Goal: Task Accomplishment & Management: Use online tool/utility

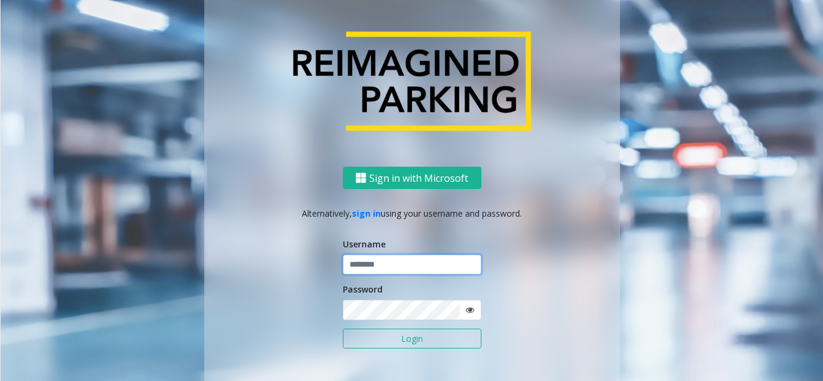
type input "**********"
click at [376, 335] on button "Login" at bounding box center [412, 339] width 139 height 20
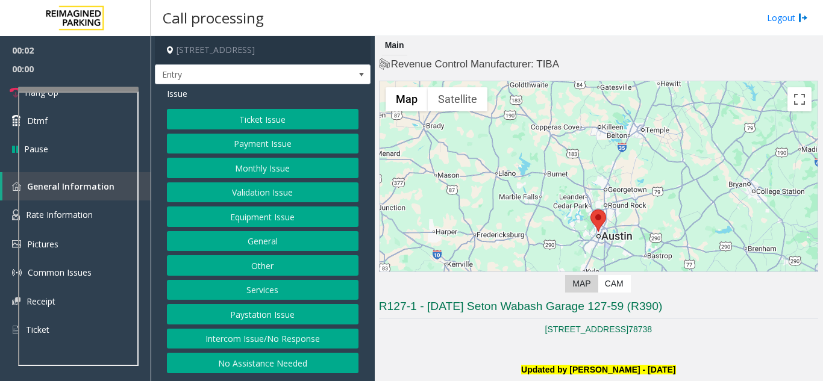
click at [263, 219] on button "Equipment Issue" at bounding box center [263, 217] width 192 height 20
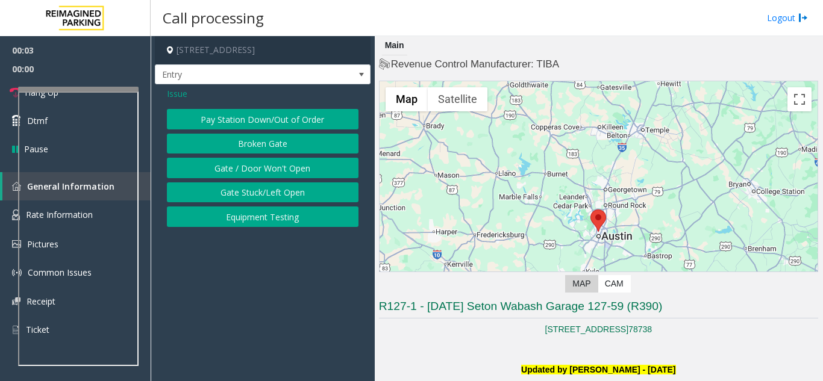
click at [264, 164] on button "Gate / Door Won't Open" at bounding box center [263, 168] width 192 height 20
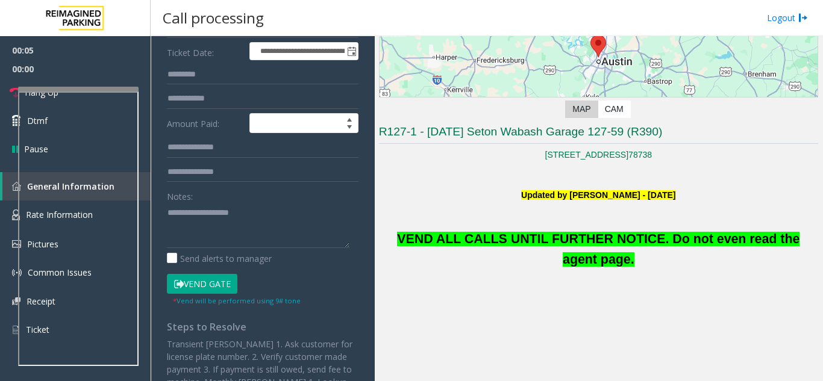
scroll to position [181, 0]
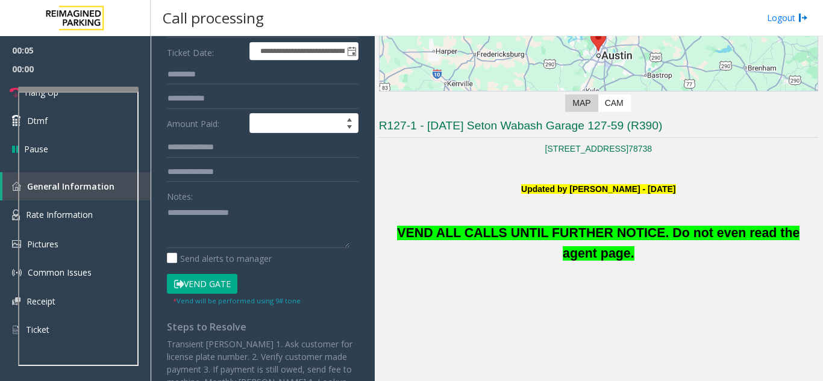
click at [202, 283] on button "Vend Gate" at bounding box center [202, 284] width 70 height 20
click at [507, 239] on span "VEND ALL CALLS UNTIL FURTHER NOTICE. Do not even read the agent page." at bounding box center [598, 243] width 402 height 35
click at [505, 239] on span "VEND ALL CALLS UNTIL FURTHER NOTICE. Do not even read the agent page." at bounding box center [598, 243] width 402 height 35
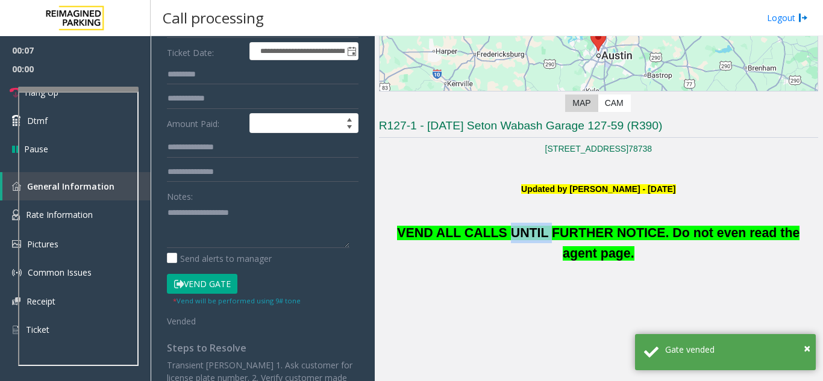
click at [505, 239] on span "VEND ALL CALLS UNTIL FURTHER NOTICE. Do not even read the agent page." at bounding box center [598, 243] width 402 height 35
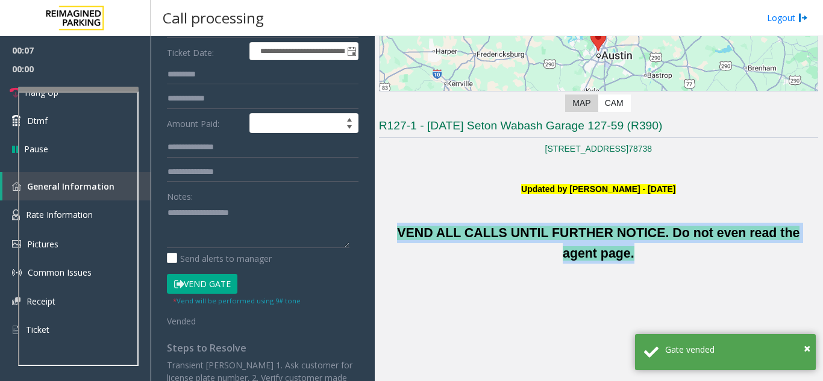
click at [505, 239] on span "VEND ALL CALLS UNTIL FURTHER NOTICE. Do not even read the agent page." at bounding box center [598, 243] width 402 height 35
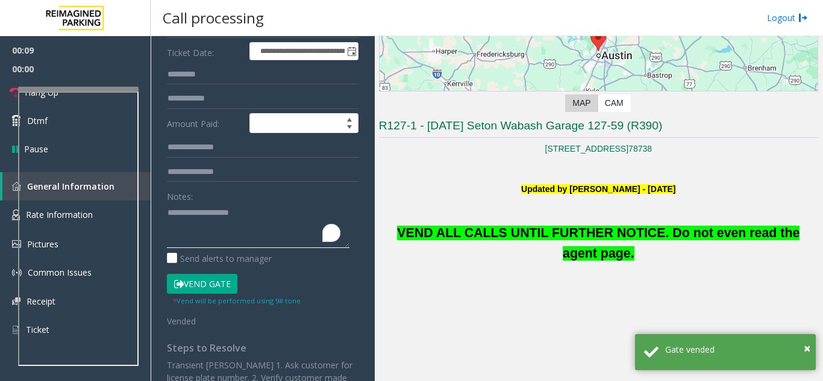
paste textarea "**********"
click at [205, 228] on textarea "To enrich screen reader interactions, please activate Accessibility in Grammarl…" at bounding box center [258, 225] width 183 height 45
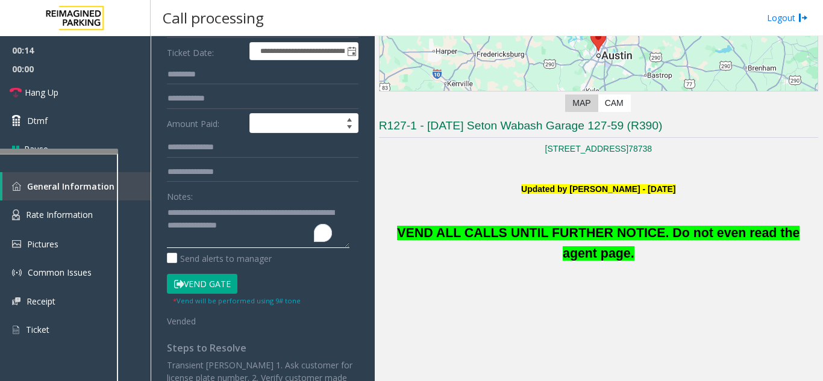
click at [67, 154] on div at bounding box center [58, 151] width 120 height 5
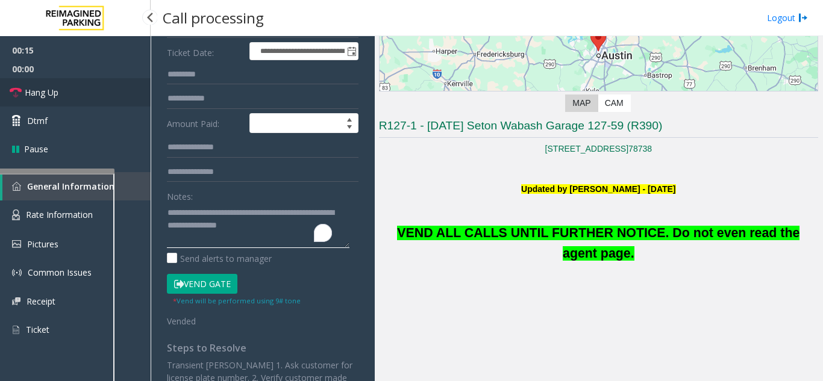
type textarea "**********"
click at [54, 99] on link "Hang Up" at bounding box center [75, 92] width 151 height 28
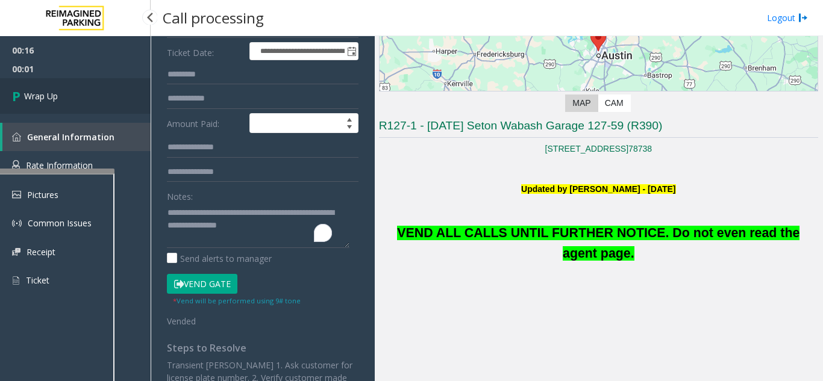
click at [61, 101] on link "Wrap Up" at bounding box center [75, 96] width 151 height 36
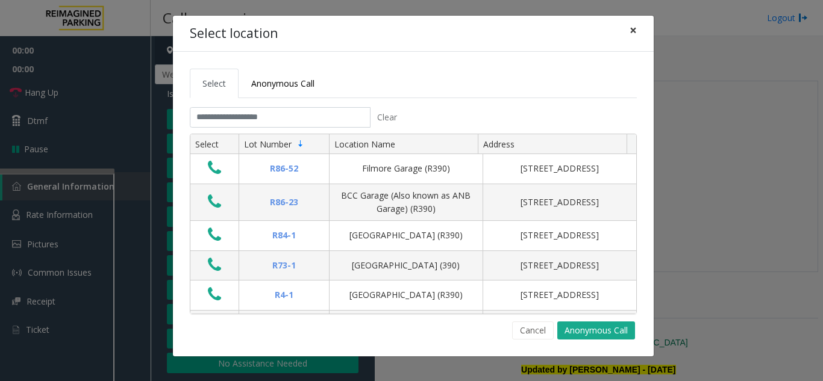
click at [633, 28] on span "×" at bounding box center [633, 30] width 7 height 17
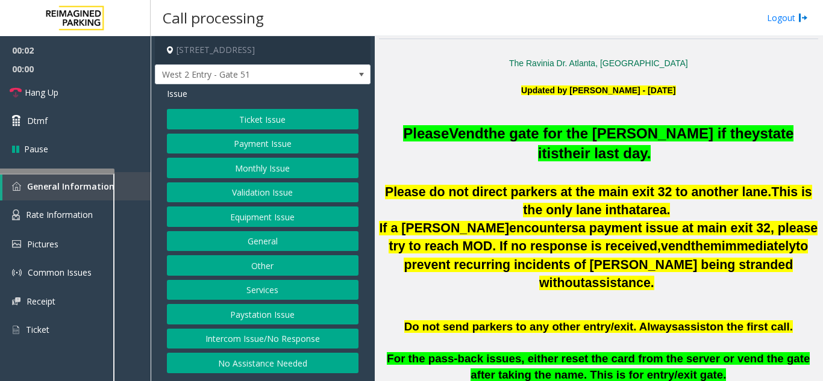
scroll to position [301, 0]
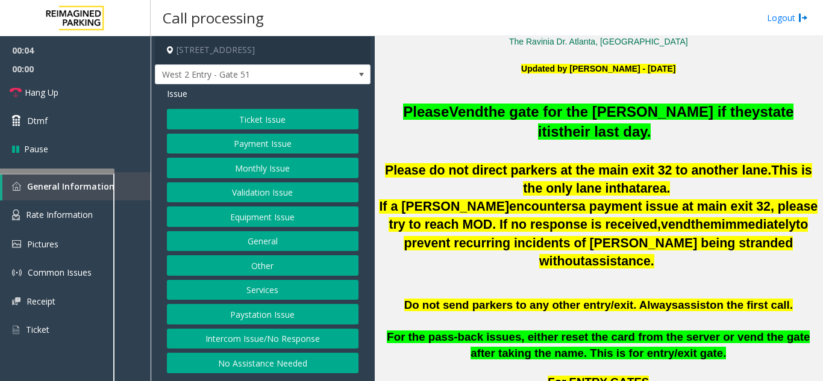
click at [225, 170] on button "Monthly Issue" at bounding box center [263, 168] width 192 height 20
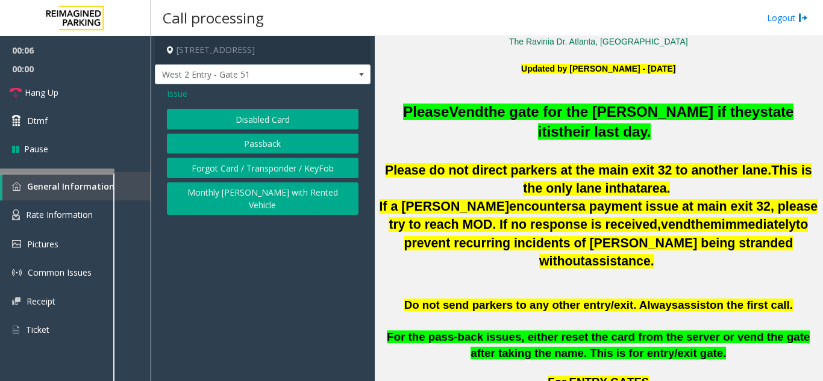
click at [241, 142] on button "Passback" at bounding box center [263, 144] width 192 height 20
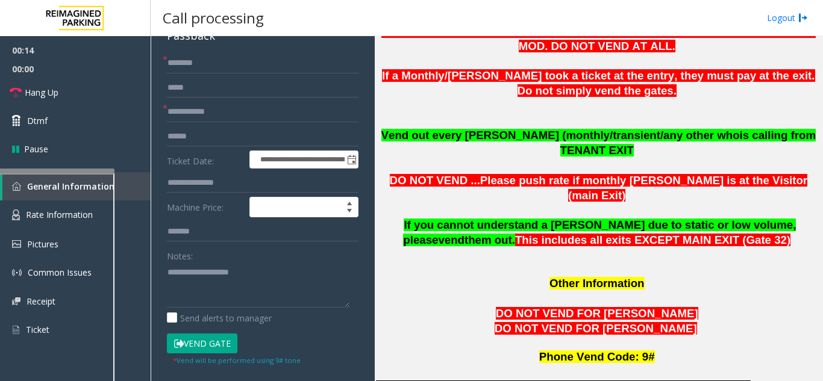
scroll to position [60, 0]
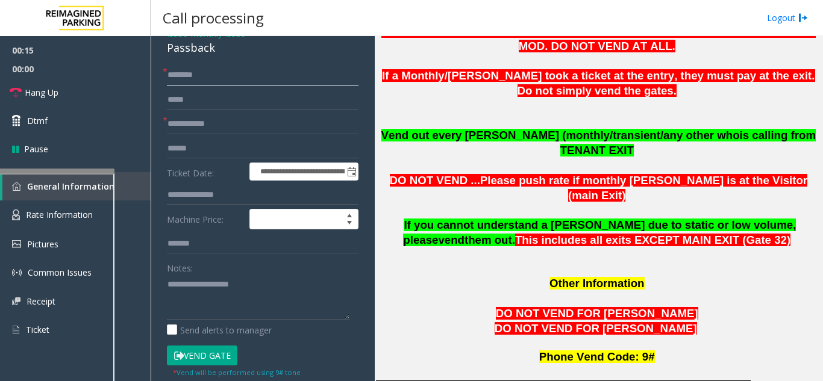
click at [201, 82] on input "text" at bounding box center [263, 75] width 192 height 20
drag, startPoint x: 31, startPoint y: 74, endPoint x: 4, endPoint y: 83, distance: 29.1
click at [4, 83] on app-root "**********" at bounding box center [411, 190] width 823 height 381
click at [230, 80] on input "******" at bounding box center [263, 75] width 192 height 20
type input "**********"
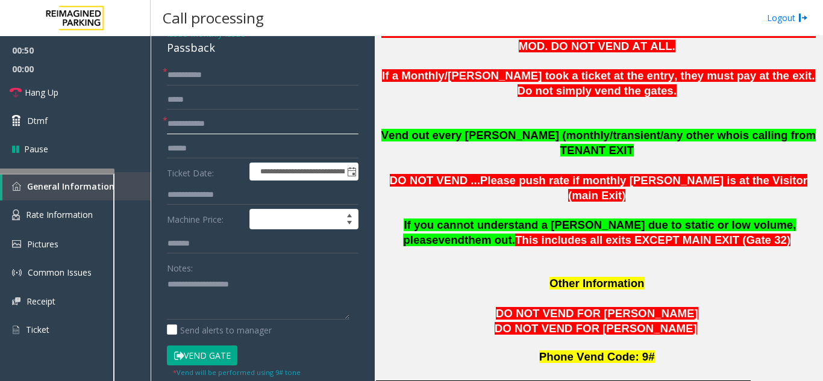
click at [195, 128] on input "text" at bounding box center [263, 124] width 192 height 20
type input "*****"
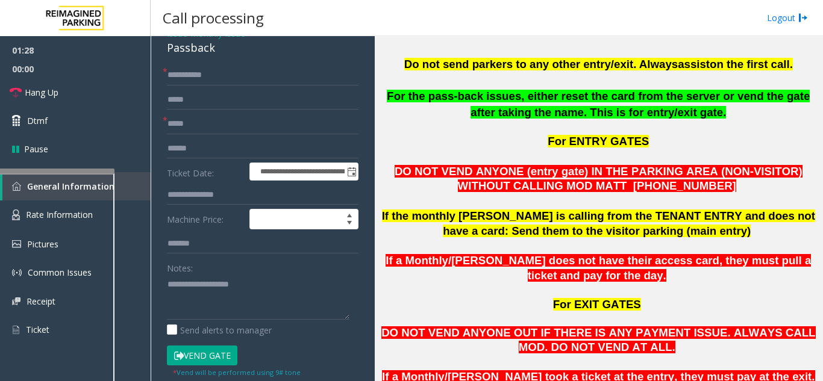
scroll to position [482, 0]
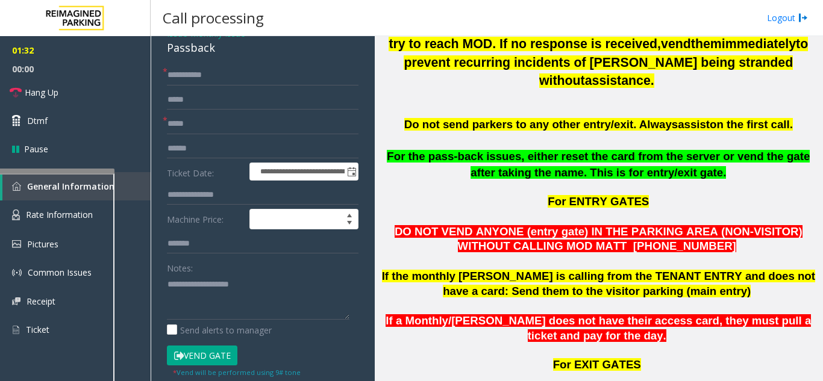
click at [209, 354] on button "Vend Gate" at bounding box center [202, 356] width 70 height 20
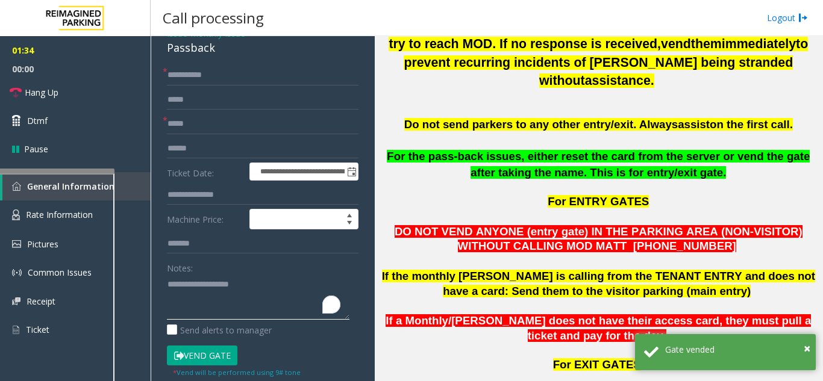
click at [200, 297] on textarea "To enrich screen reader interactions, please activate Accessibility in Grammarl…" at bounding box center [258, 297] width 183 height 45
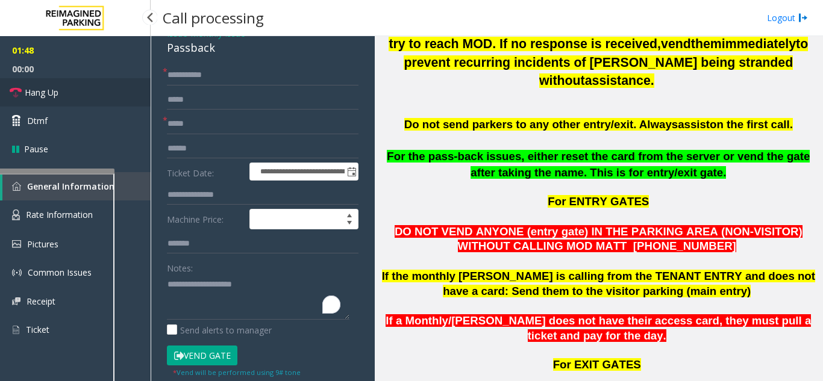
click at [48, 95] on span "Hang Up" at bounding box center [42, 92] width 34 height 13
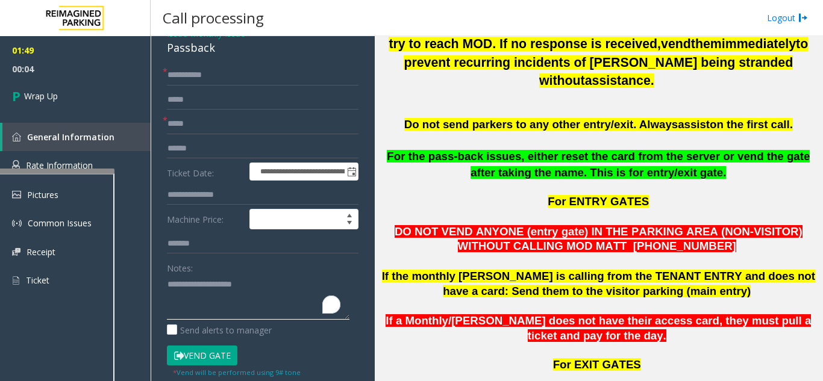
click at [264, 292] on textarea "To enrich screen reader interactions, please activate Accessibility in Grammarl…" at bounding box center [258, 297] width 183 height 45
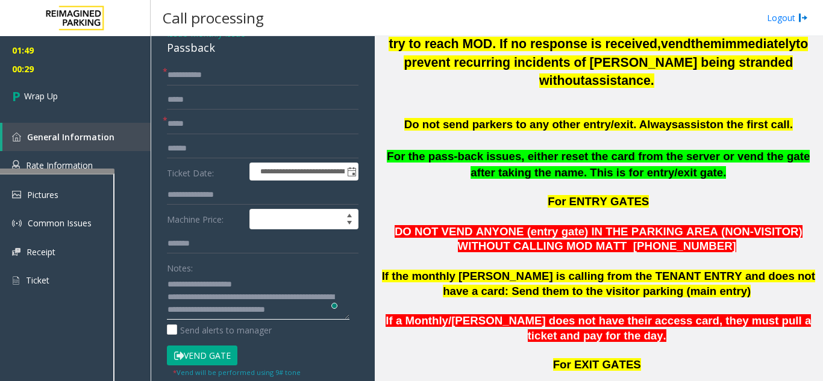
scroll to position [9, 0]
type textarea "**********"
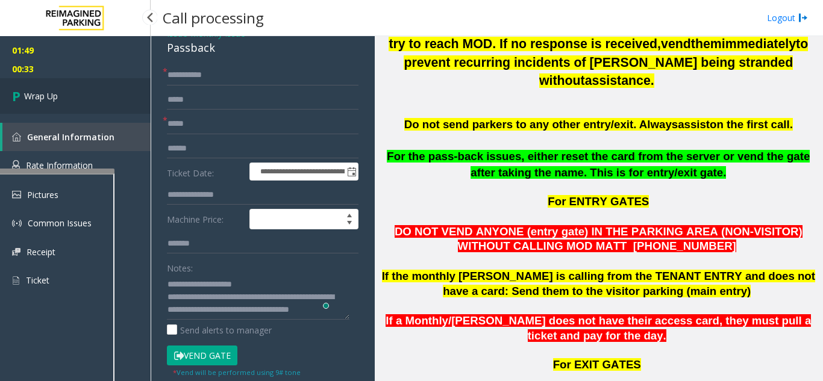
click at [45, 101] on span "Wrap Up" at bounding box center [41, 96] width 34 height 13
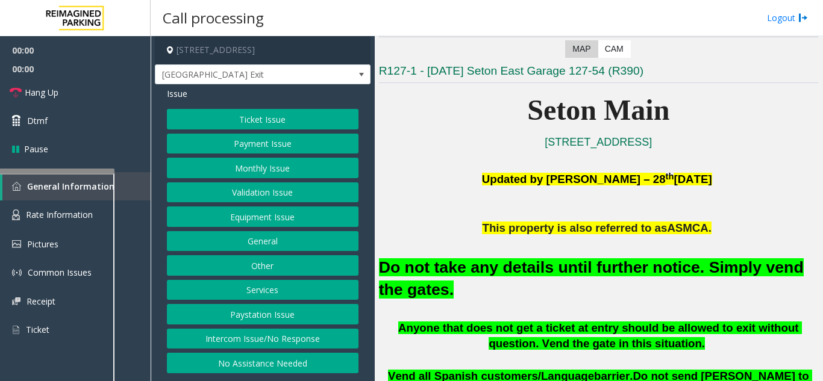
scroll to position [241, 0]
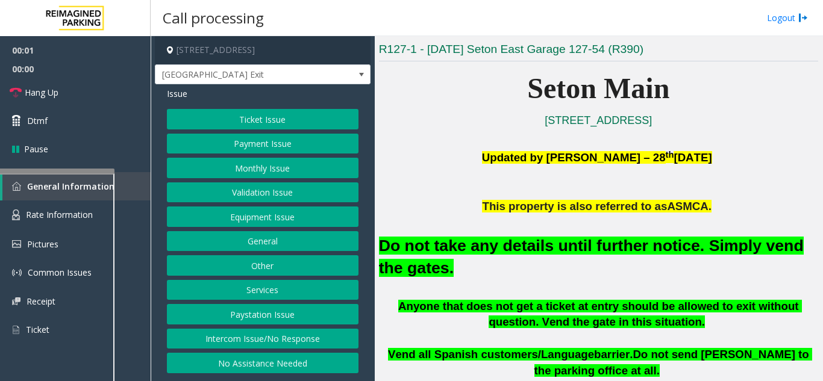
click at [487, 258] on h2 "Do not take any details until further notice. Simply vend the gates." at bounding box center [598, 257] width 439 height 45
click at [486, 258] on h2 "Do not take any details until further notice. Simply vend the gates." at bounding box center [598, 257] width 439 height 45
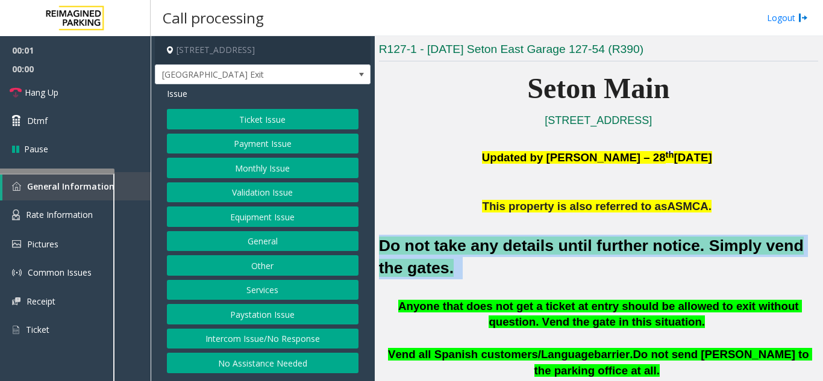
click at [486, 258] on h2 "Do not take any details until further notice. Simply vend the gates." at bounding box center [598, 257] width 439 height 45
click at [247, 216] on button "Equipment Issue" at bounding box center [263, 217] width 192 height 20
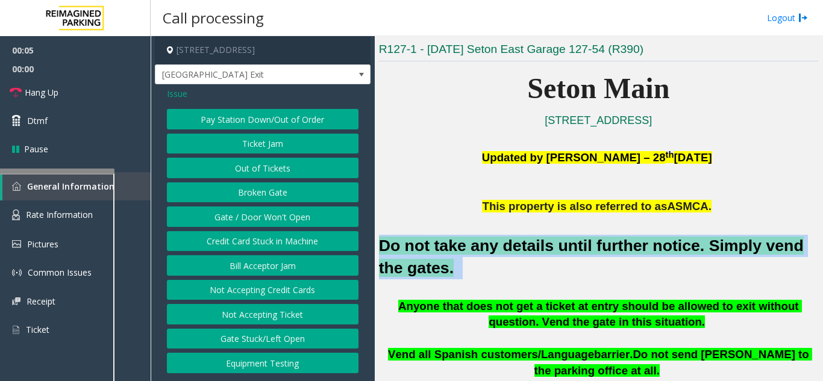
click at [247, 216] on button "Gate / Door Won't Open" at bounding box center [263, 217] width 192 height 20
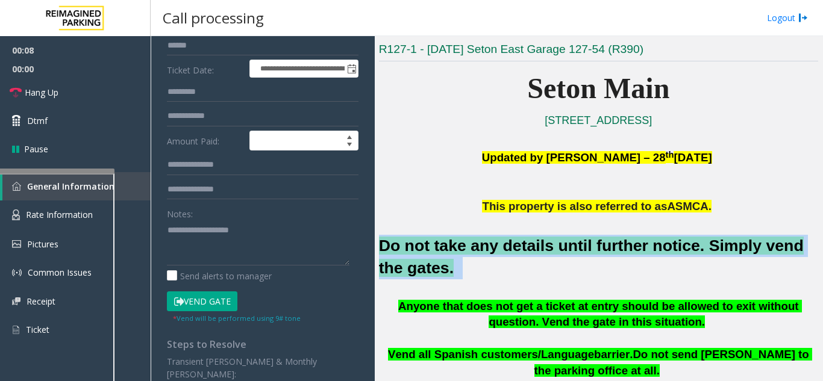
scroll to position [181, 0]
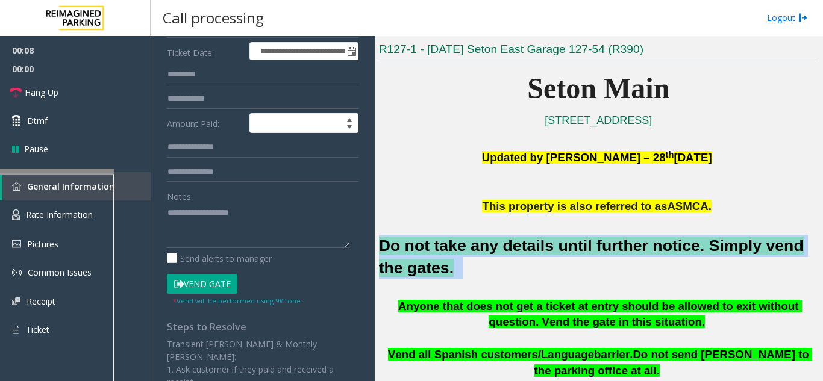
click at [441, 245] on font "Do not take any details until further notice. Simply vend the gates." at bounding box center [591, 257] width 425 height 40
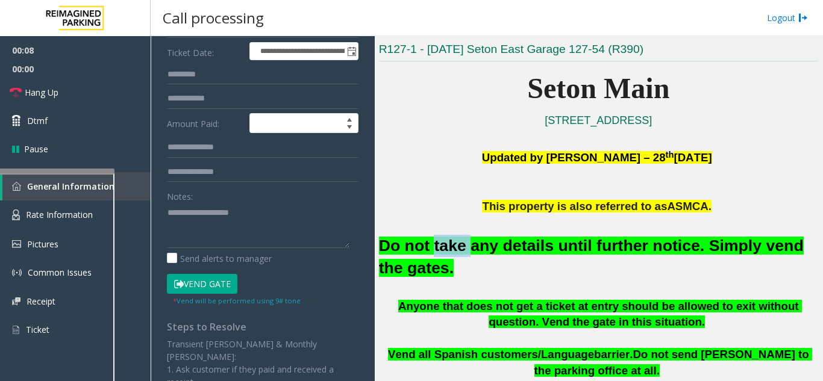
click at [441, 245] on font "Do not take any details until further notice. Simply vend the gates." at bounding box center [591, 257] width 425 height 40
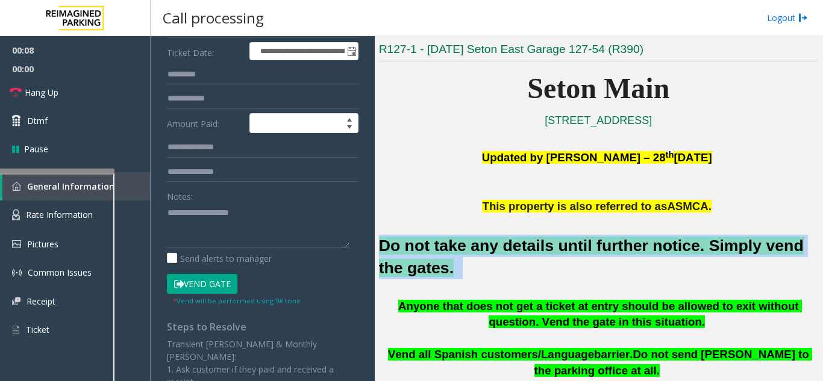
click at [441, 245] on font "Do not take any details until further notice. Simply vend the gates." at bounding box center [591, 257] width 425 height 40
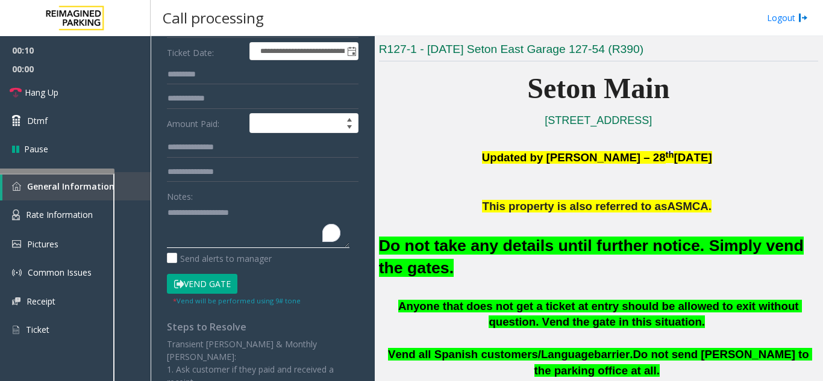
click at [218, 214] on textarea "To enrich screen reader interactions, please activate Accessibility in Grammarl…" at bounding box center [258, 225] width 183 height 45
paste textarea "**********"
type textarea "**********"
click at [193, 279] on button "Vend Gate" at bounding box center [202, 284] width 70 height 20
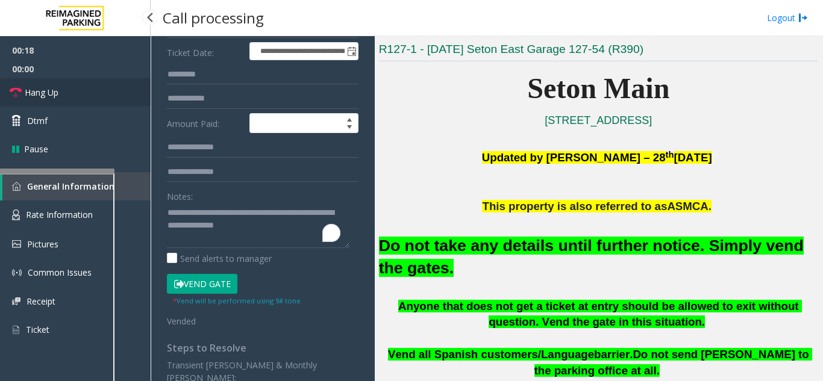
click at [90, 96] on link "Hang Up" at bounding box center [75, 92] width 151 height 28
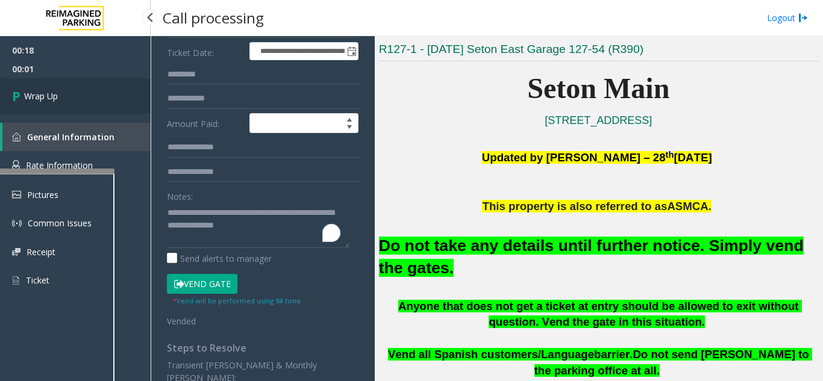
click at [67, 112] on link "Wrap Up" at bounding box center [75, 96] width 151 height 36
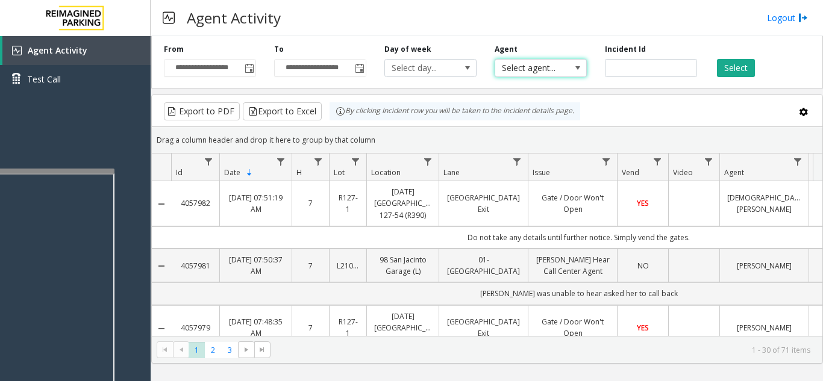
click at [545, 67] on span "Select agent..." at bounding box center [531, 68] width 73 height 17
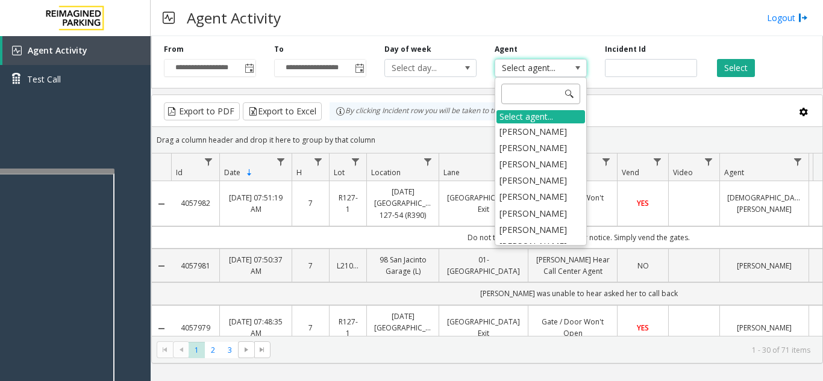
click at [530, 96] on input at bounding box center [540, 94] width 79 height 20
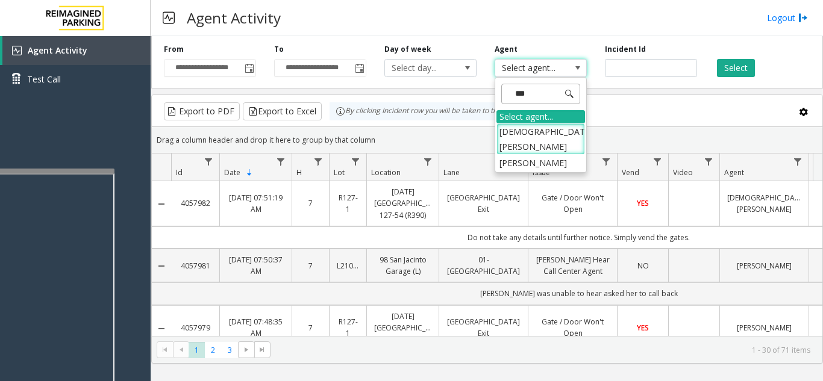
type input "****"
click at [539, 129] on li "[DEMOGRAPHIC_DATA][PERSON_NAME]" at bounding box center [540, 138] width 89 height 31
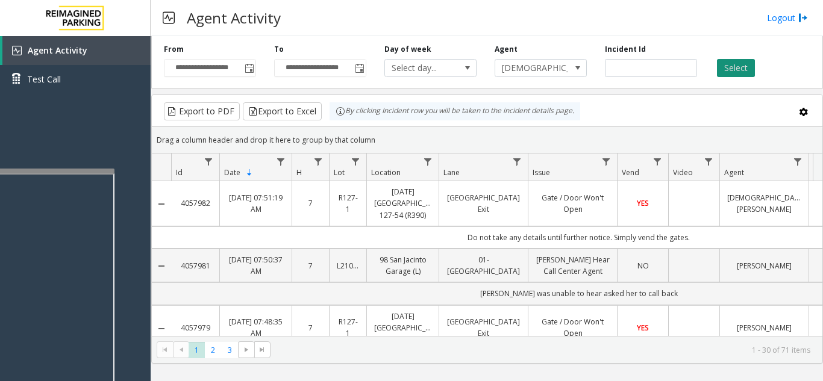
click at [739, 70] on button "Select" at bounding box center [736, 68] width 38 height 18
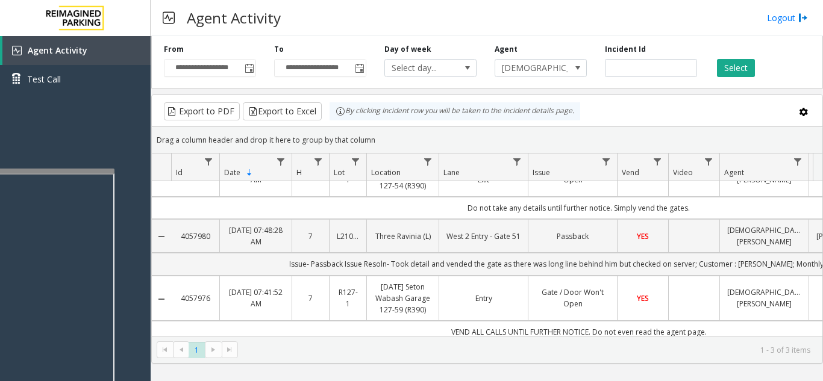
scroll to position [45, 0]
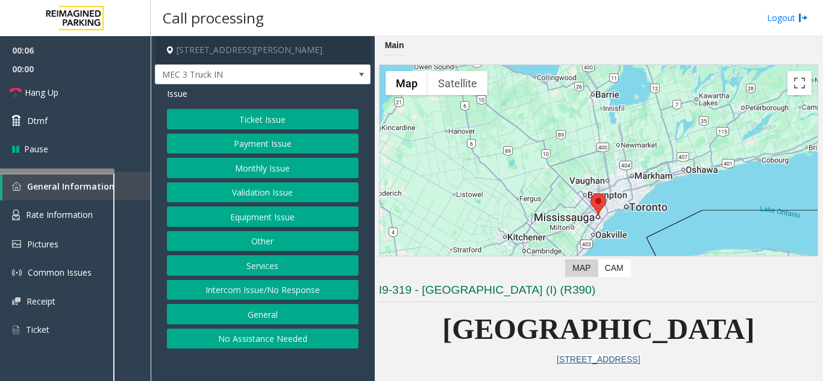
click at [258, 263] on button "Services" at bounding box center [263, 265] width 192 height 20
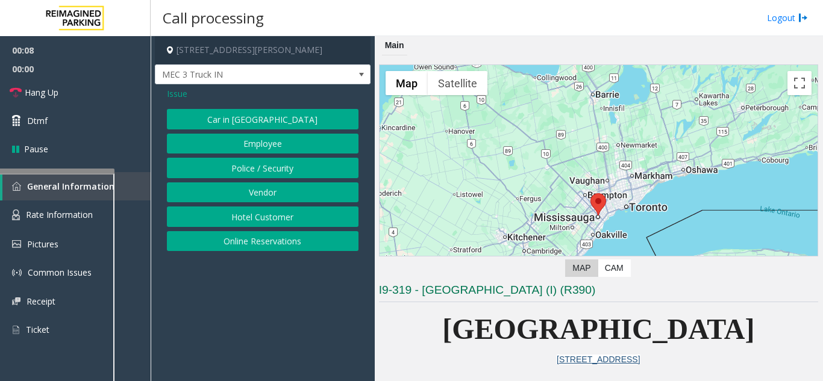
click at [245, 189] on button "Vendor" at bounding box center [263, 193] width 192 height 20
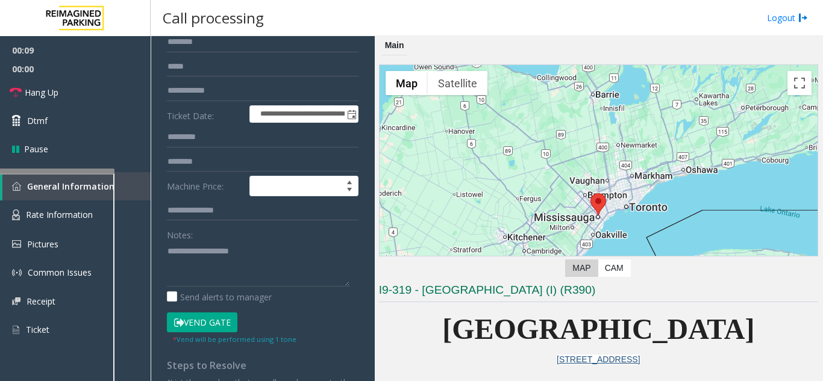
scroll to position [164, 0]
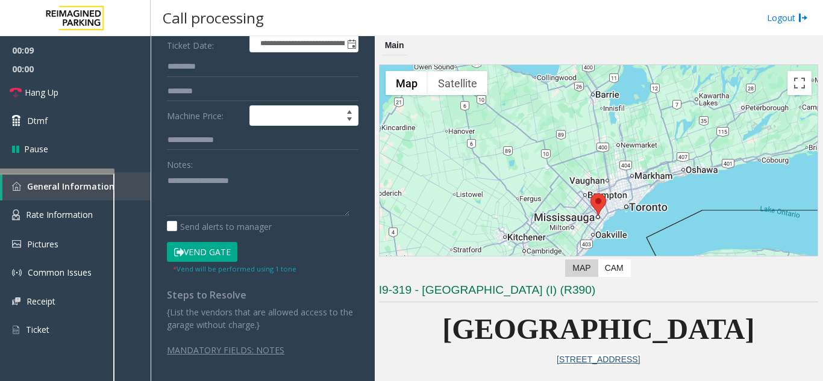
click at [215, 249] on button "Vend Gate" at bounding box center [202, 252] width 70 height 20
drag, startPoint x: 206, startPoint y: 204, endPoint x: 223, endPoint y: 172, distance: 36.4
click at [215, 186] on textarea at bounding box center [258, 193] width 183 height 45
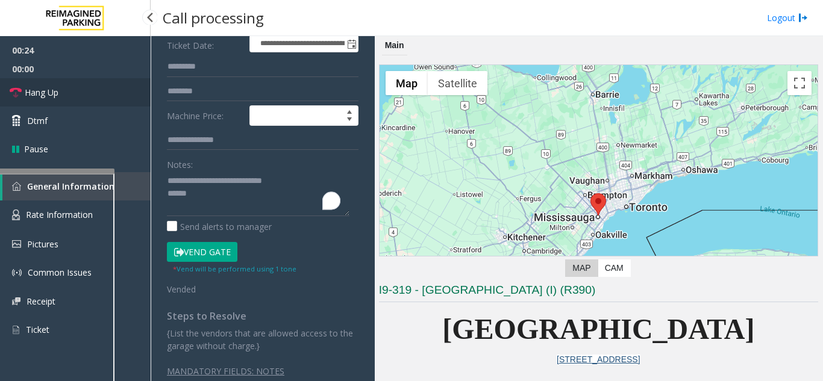
click at [54, 95] on span "Hang Up" at bounding box center [42, 92] width 34 height 13
click at [207, 191] on textarea "To enrich screen reader interactions, please activate Accessibility in Grammarl…" at bounding box center [258, 193] width 183 height 45
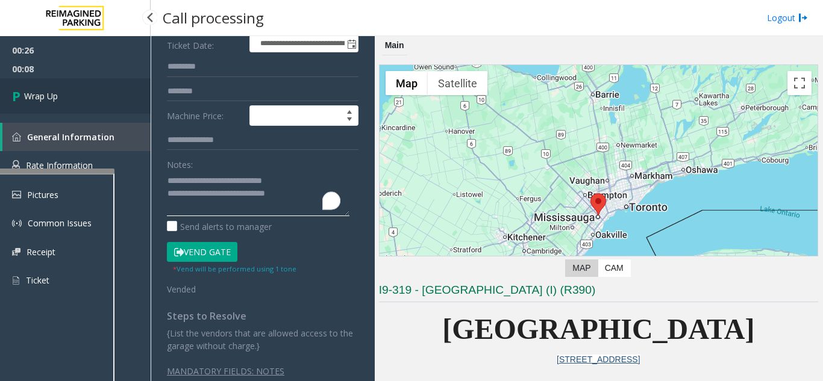
type textarea "**********"
click at [85, 93] on link "Wrap Up" at bounding box center [75, 96] width 151 height 36
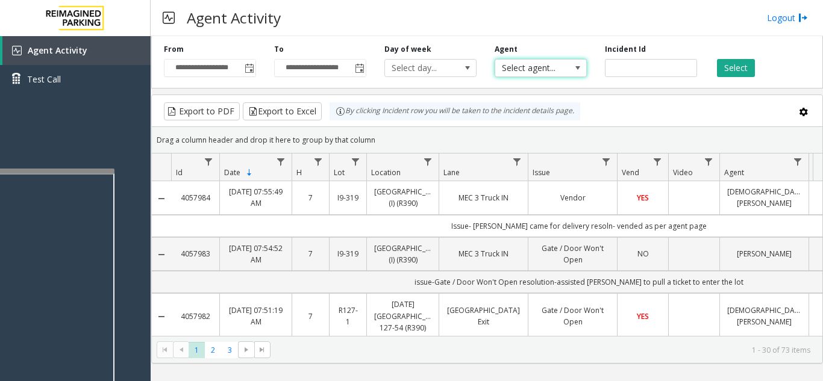
click at [557, 66] on span "Select agent..." at bounding box center [531, 68] width 73 height 17
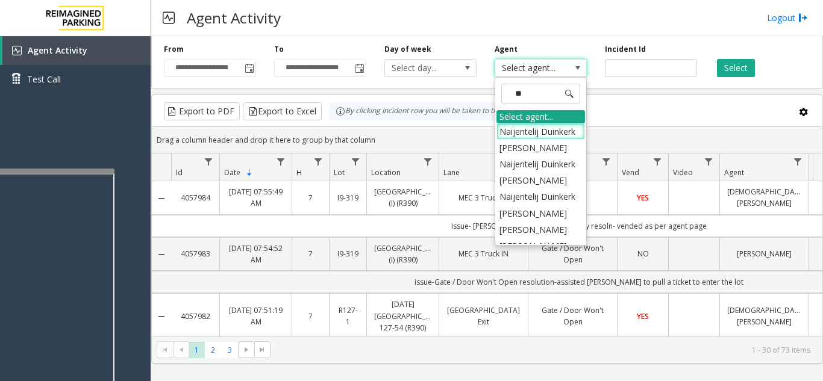
type input "***"
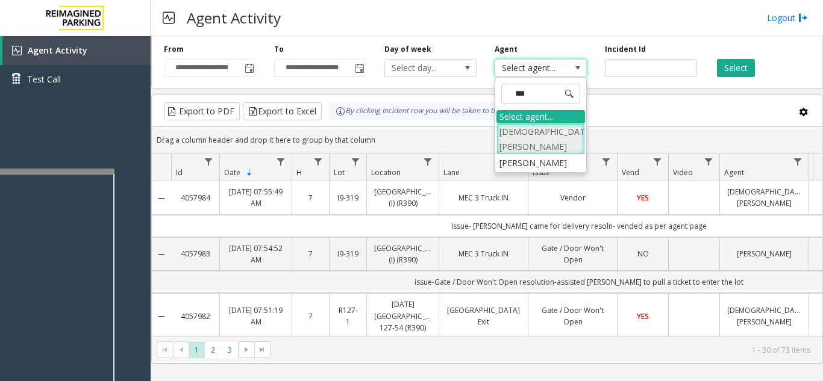
click at [551, 125] on li "[DEMOGRAPHIC_DATA][PERSON_NAME]" at bounding box center [540, 138] width 89 height 31
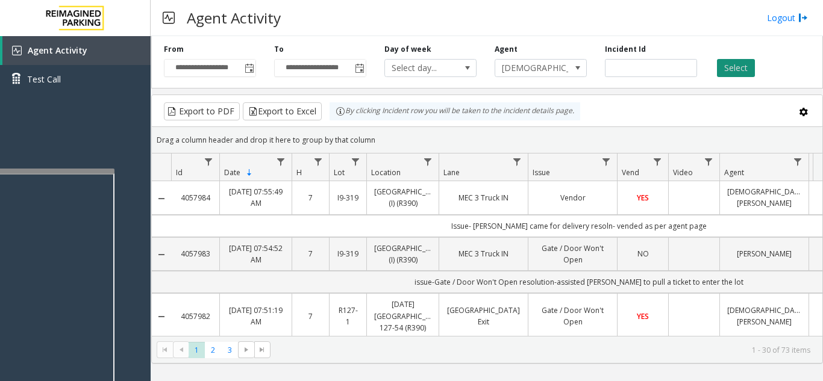
click at [734, 72] on button "Select" at bounding box center [736, 68] width 38 height 18
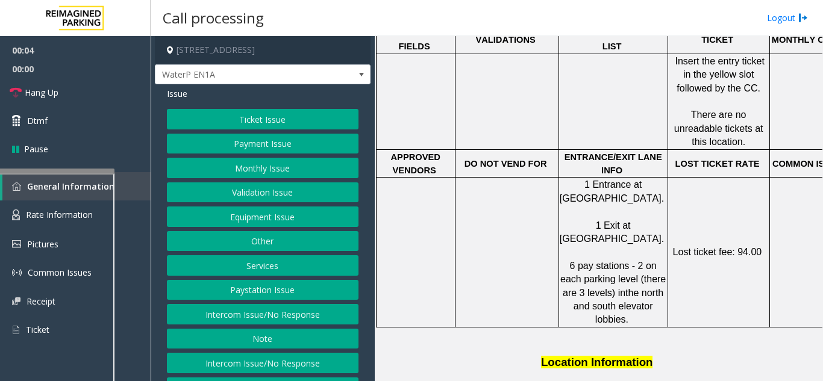
scroll to position [628, 0]
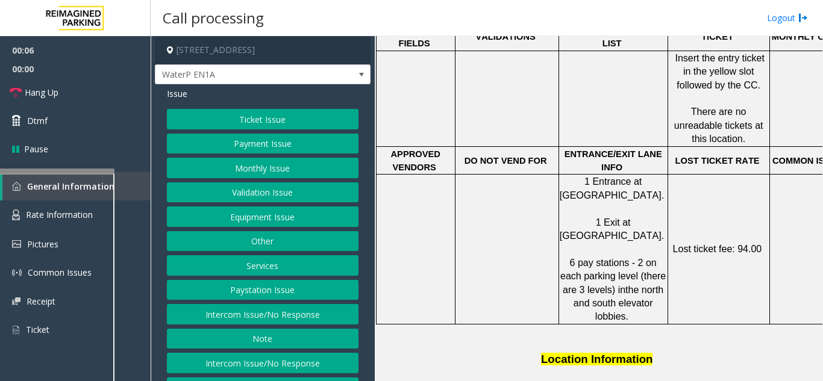
drag, startPoint x: 254, startPoint y: 311, endPoint x: 251, endPoint y: 304, distance: 7.8
click at [252, 310] on button "Intercom Issue/No Response" at bounding box center [263, 314] width 192 height 20
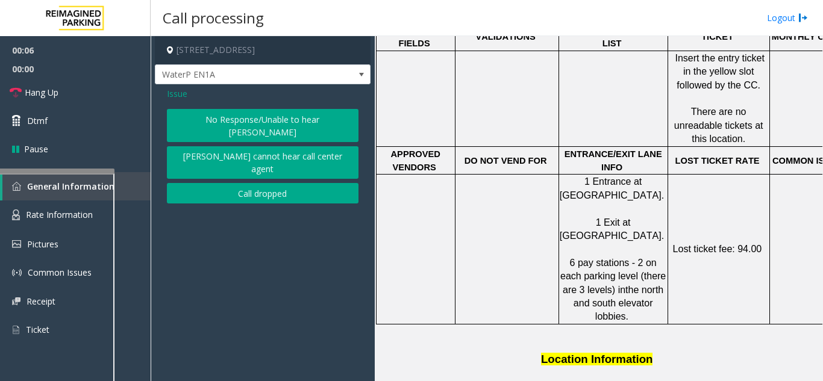
click at [260, 118] on button "No Response/Unable to hear [PERSON_NAME]" at bounding box center [263, 125] width 192 height 33
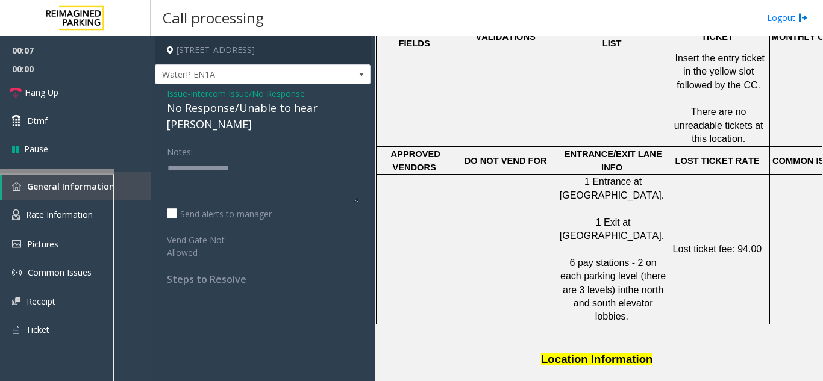
click at [245, 111] on div "No Response/Unable to hear [PERSON_NAME]" at bounding box center [263, 116] width 192 height 33
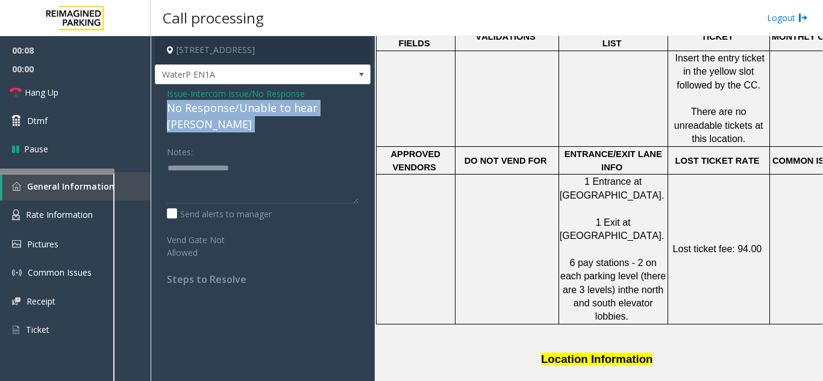
click at [245, 111] on div "No Response/Unable to hear [PERSON_NAME]" at bounding box center [263, 116] width 192 height 33
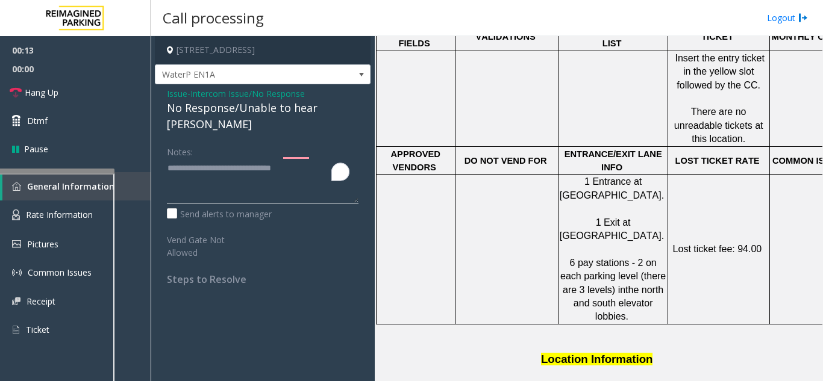
type textarea "**********"
click at [52, 90] on span "Hang Up" at bounding box center [42, 92] width 34 height 13
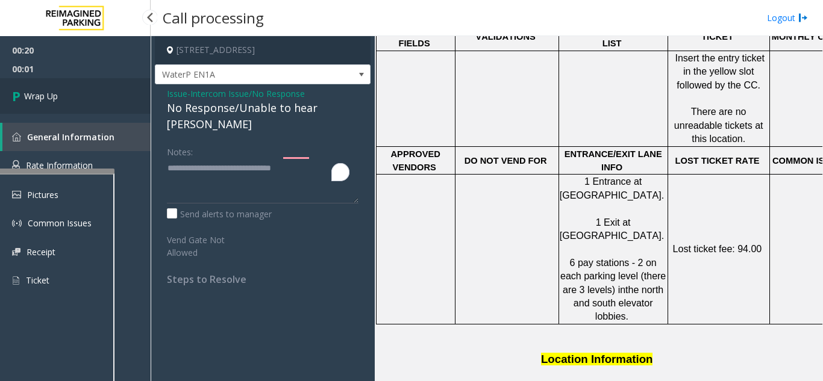
click at [52, 90] on span "Wrap Up" at bounding box center [41, 96] width 34 height 13
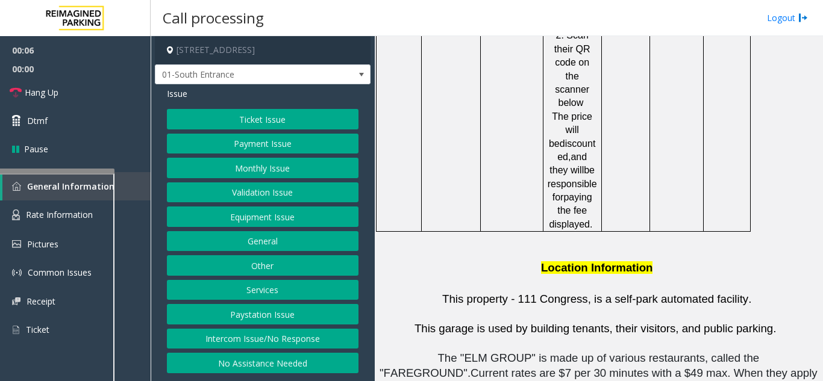
scroll to position [2229, 0]
drag, startPoint x: 272, startPoint y: 337, endPoint x: 272, endPoint y: 239, distance: 98.2
click at [272, 336] on button "Intercom Issue/No Response" at bounding box center [263, 339] width 192 height 20
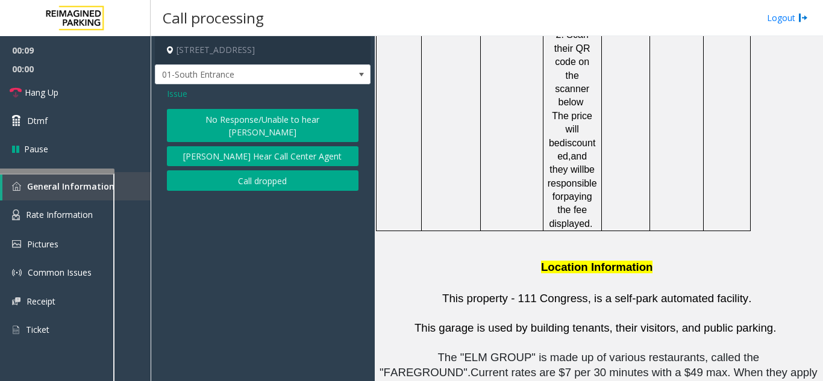
click at [271, 119] on button "No Response/Unable to hear [PERSON_NAME]" at bounding box center [263, 125] width 192 height 33
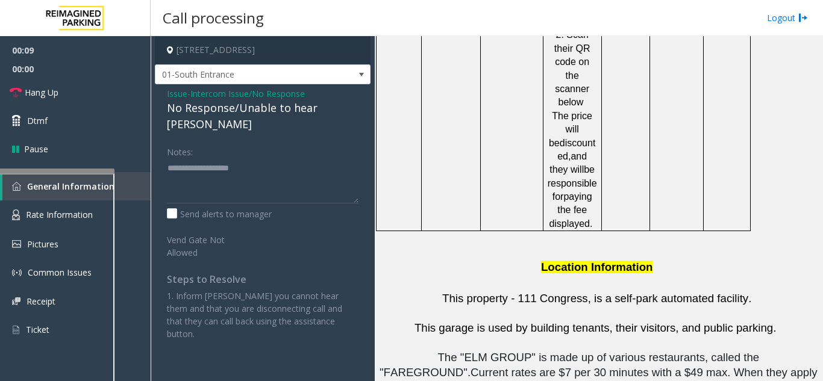
click at [251, 105] on div "No Response/Unable to hear [PERSON_NAME]" at bounding box center [263, 116] width 192 height 33
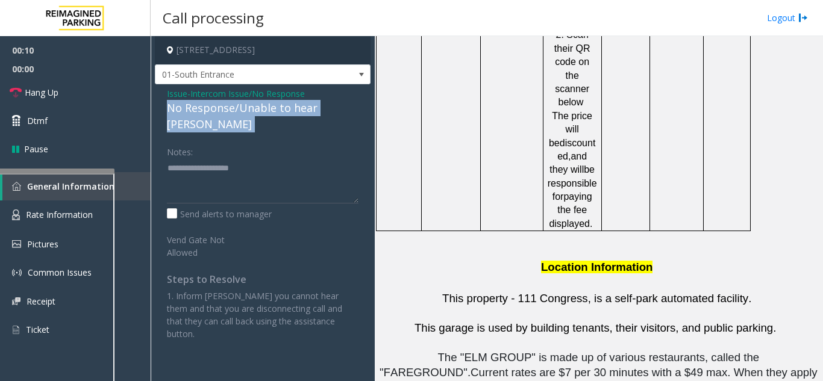
click at [251, 105] on div "No Response/Unable to hear [PERSON_NAME]" at bounding box center [263, 116] width 192 height 33
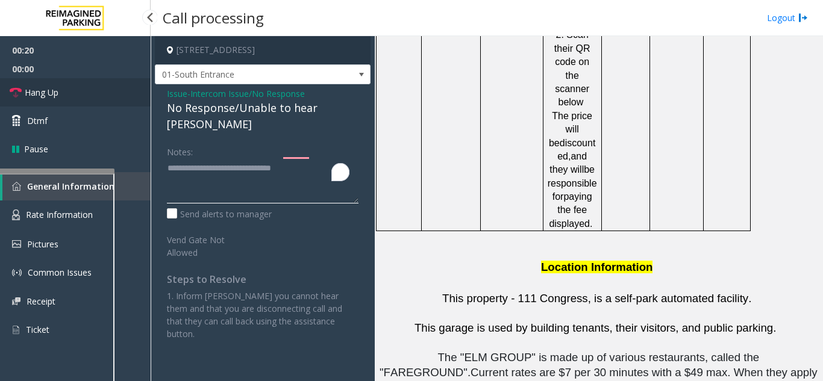
type textarea "**********"
click at [81, 95] on link "Hang Up" at bounding box center [75, 92] width 151 height 28
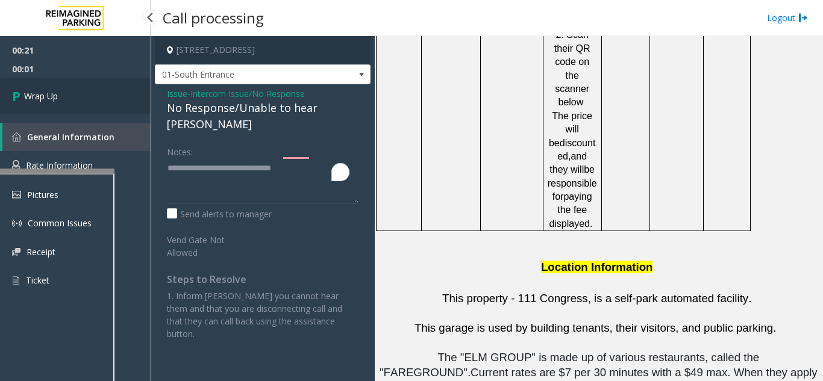
click at [83, 95] on link "Wrap Up" at bounding box center [75, 96] width 151 height 36
